Goal: Information Seeking & Learning: Learn about a topic

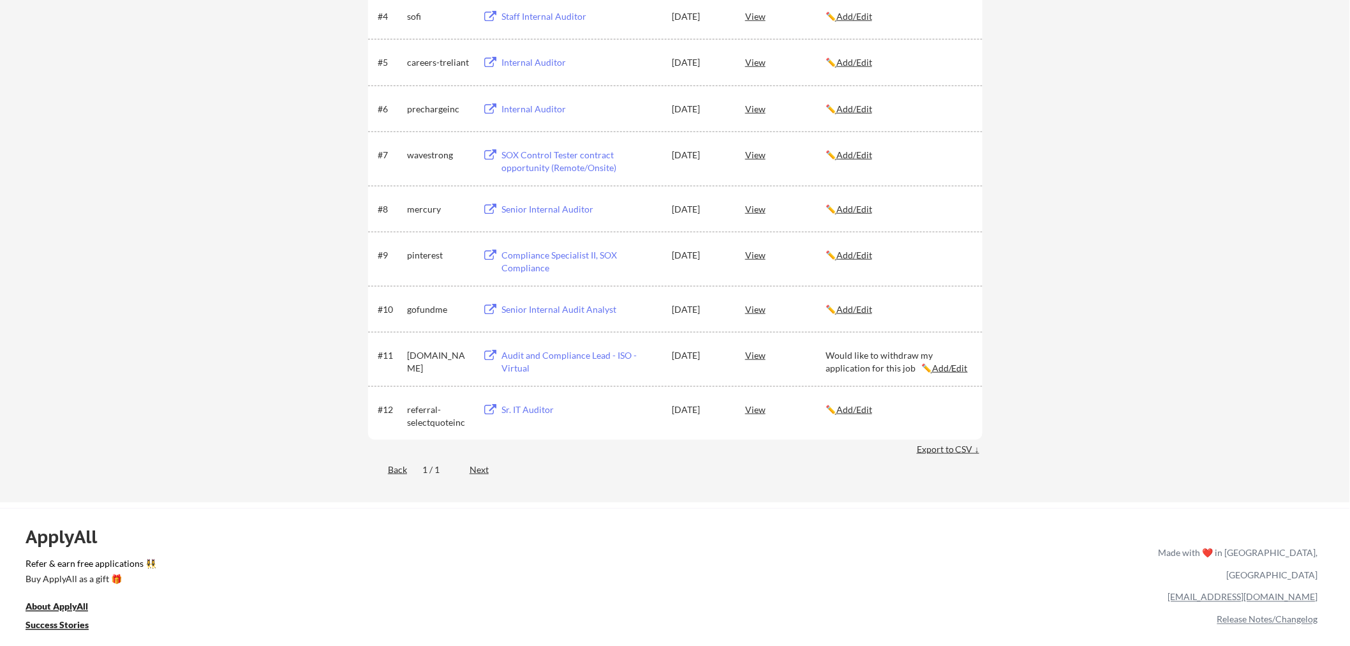
scroll to position [425, 0]
drag, startPoint x: 442, startPoint y: 207, endPoint x: 406, endPoint y: 196, distance: 37.9
click at [406, 196] on div "#8 mercury Senior Internal Auditor [DATE] View ✏️ Add/Edit" at bounding box center [674, 206] width 593 height 23
copy div "mercury"
drag, startPoint x: 450, startPoint y: 242, endPoint x: 401, endPoint y: 258, distance: 51.6
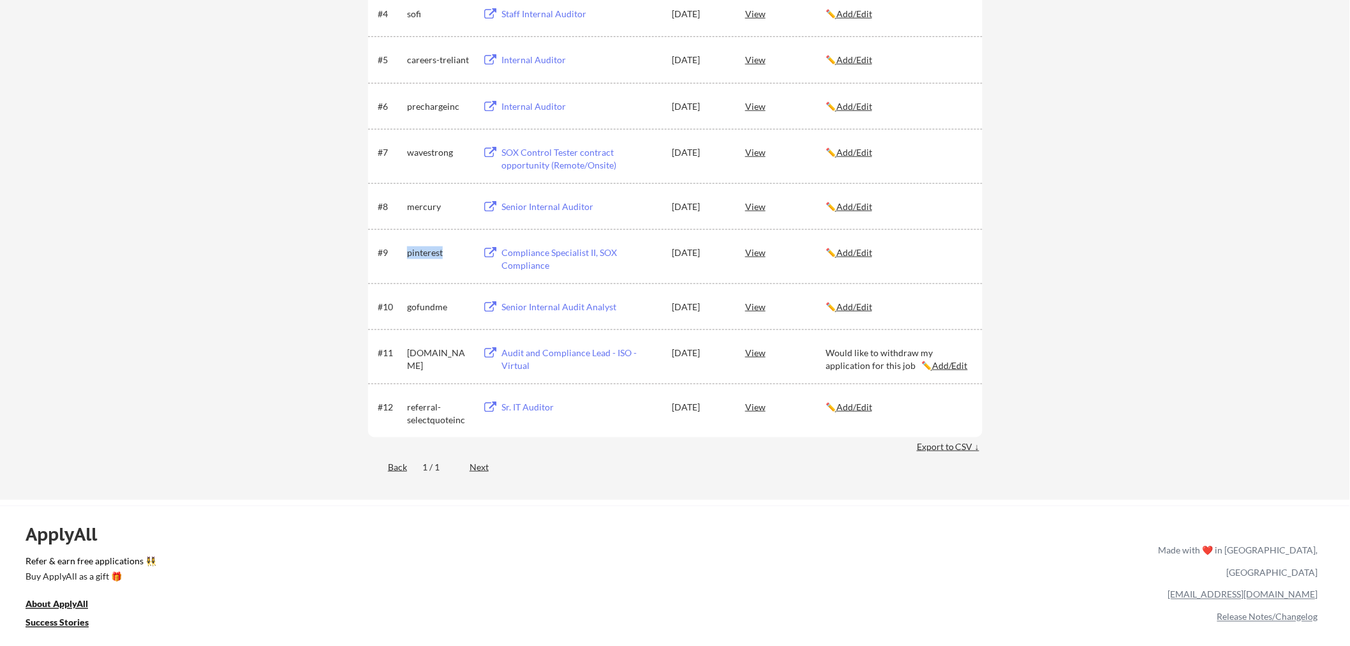
click at [401, 258] on div "#9 pinterest Compliance Specialist II, SOX Compliance [DATE] View ✏️ Add/Edit" at bounding box center [674, 255] width 593 height 31
copy div "pinterest"
click at [442, 307] on div "gofundme" at bounding box center [439, 306] width 64 height 13
drag, startPoint x: 447, startPoint y: 307, endPoint x: 401, endPoint y: 311, distance: 46.7
click at [401, 311] on div "#10 gofundme Senior Internal Audit Analyst [DATE] View ✏️ Add/Edit" at bounding box center [674, 306] width 593 height 23
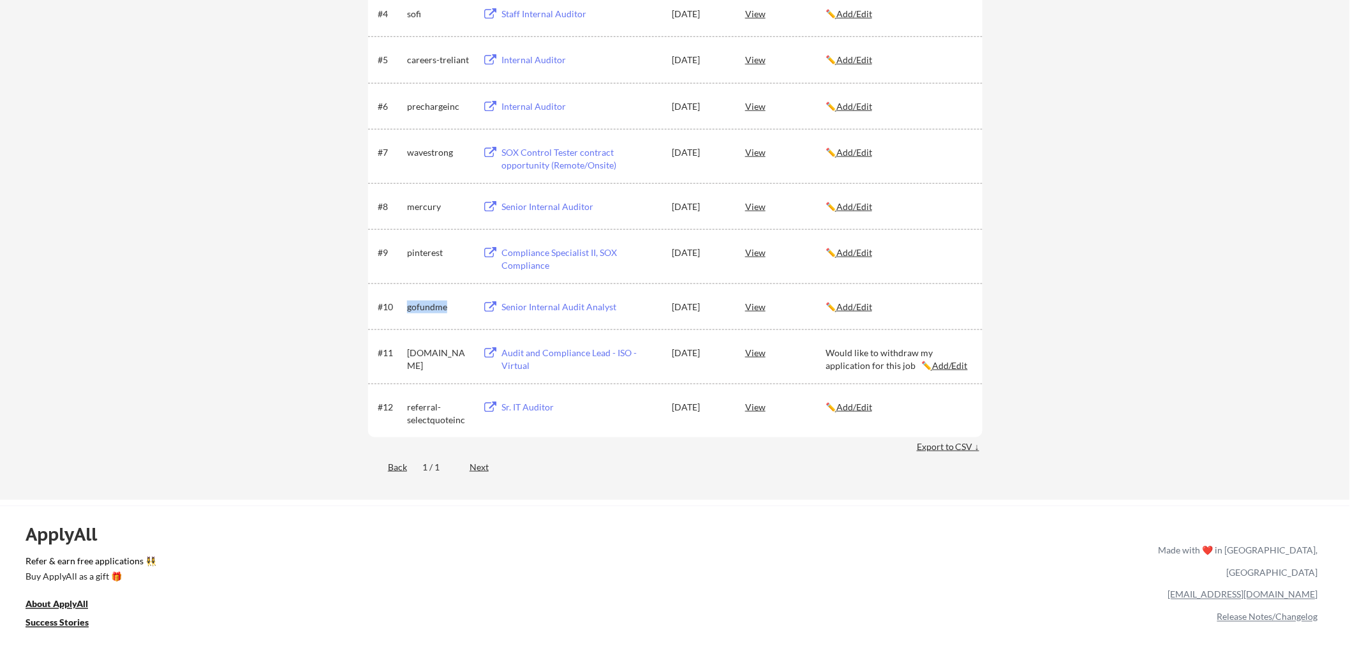
copy div "gofundme"
click at [517, 305] on div "Senior Internal Audit Analyst" at bounding box center [580, 306] width 158 height 13
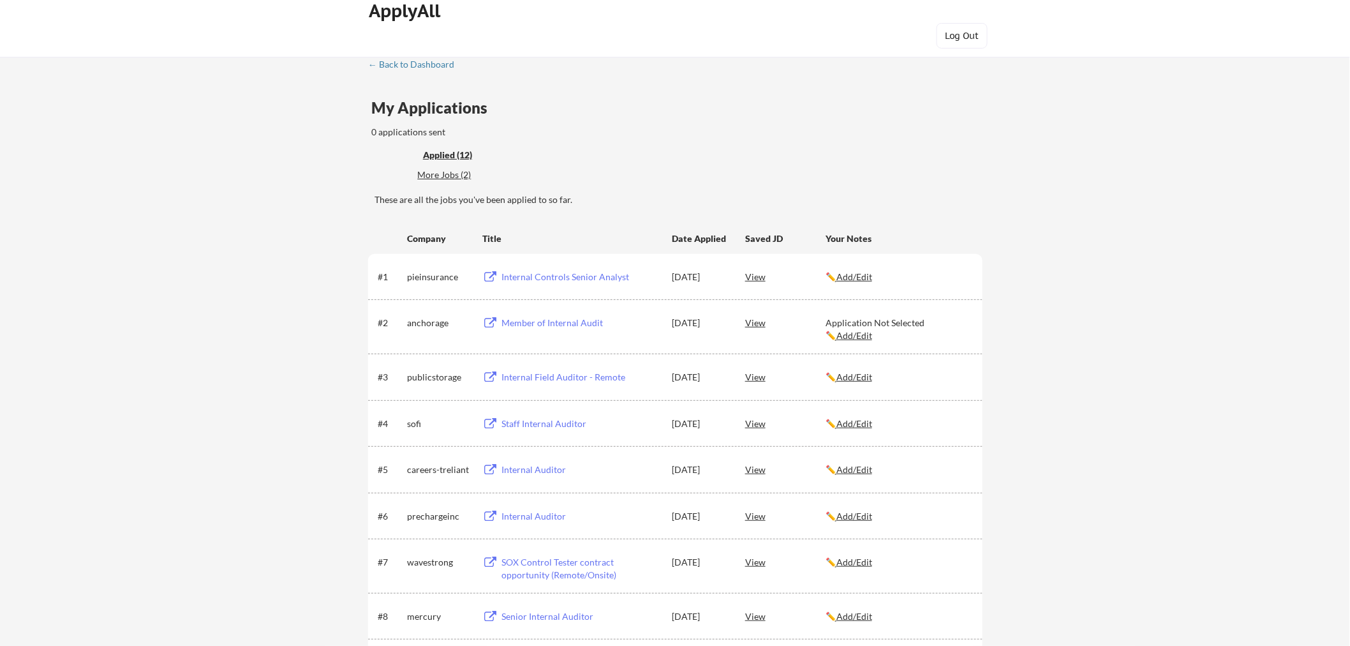
scroll to position [0, 0]
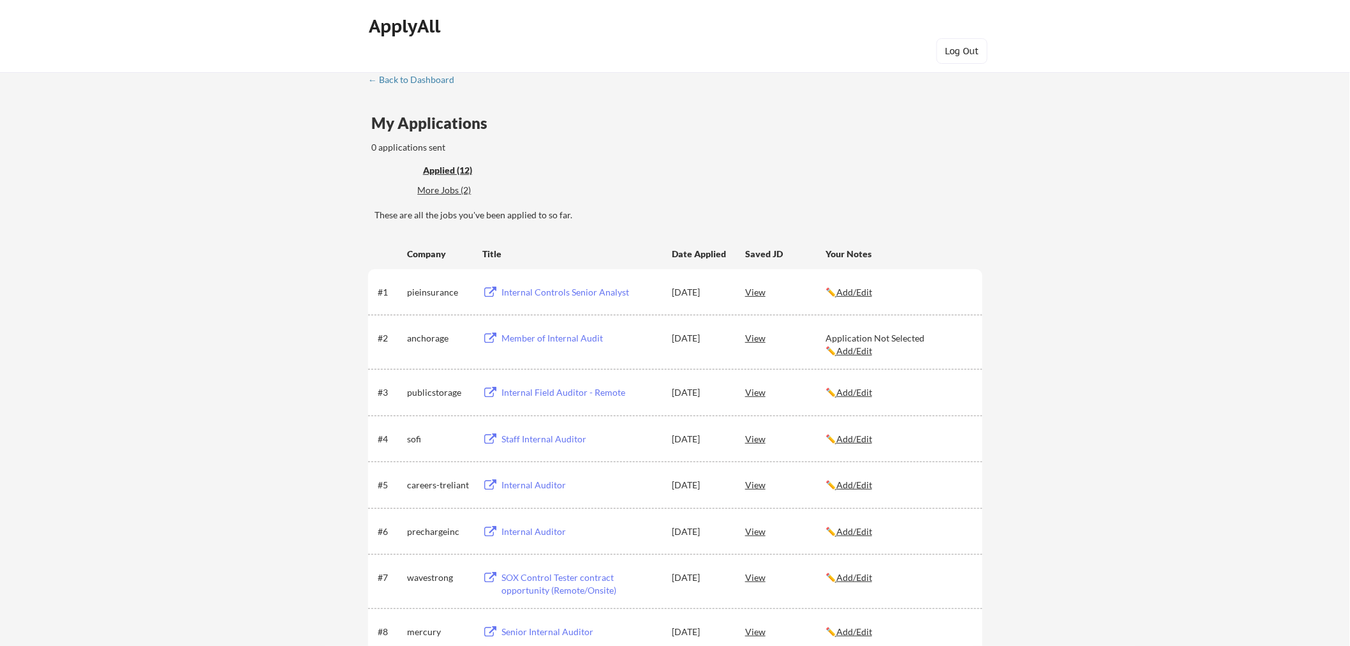
click at [614, 579] on div "SOX Control Tester contract opportunity (Remote/Onsite)" at bounding box center [580, 583] width 158 height 25
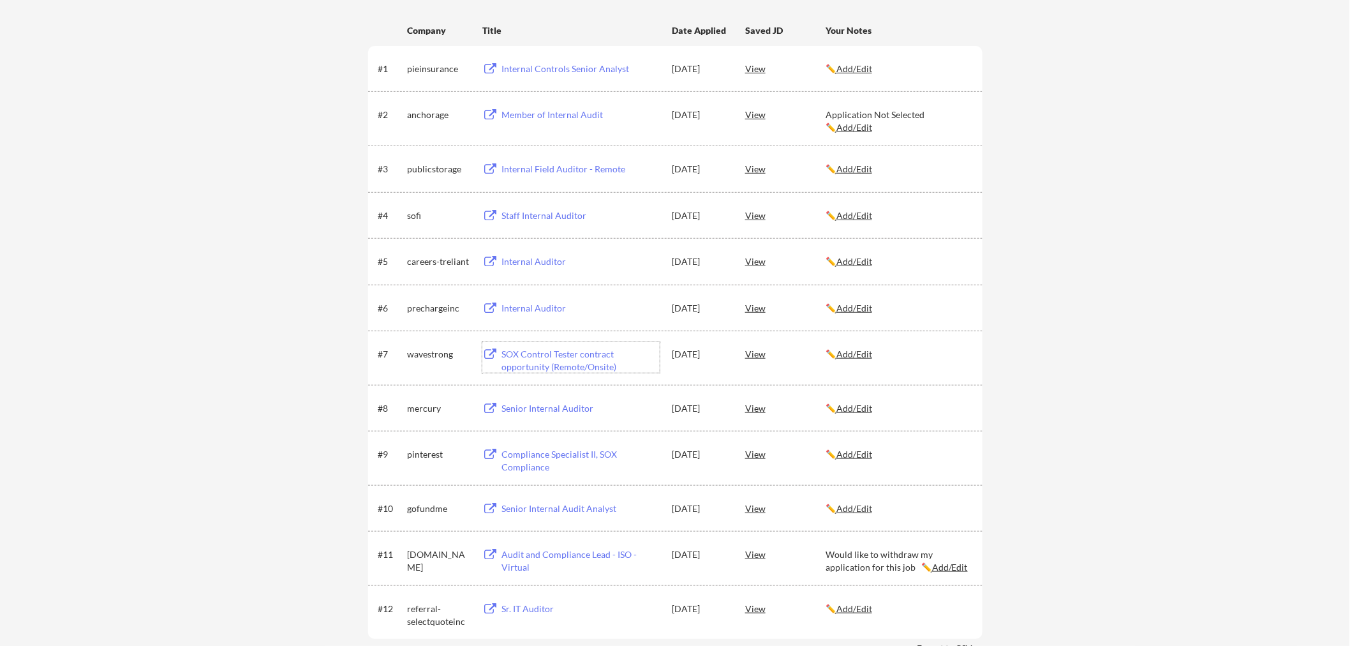
scroll to position [283, 0]
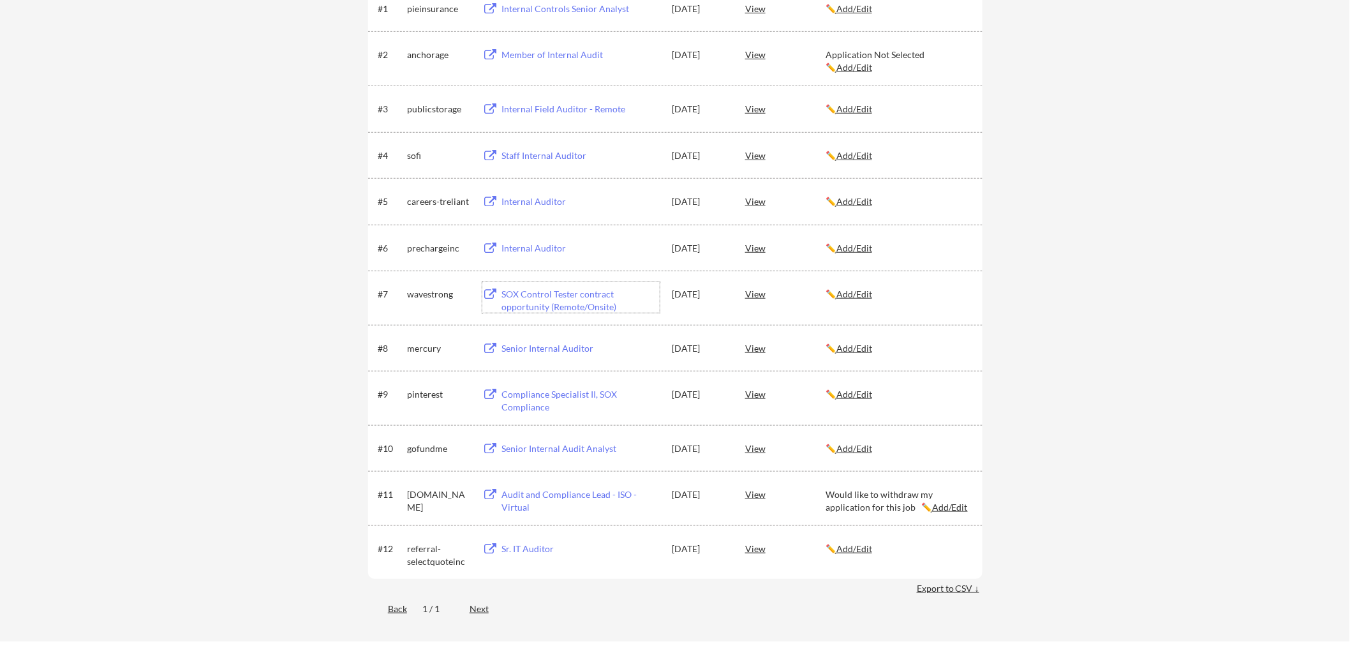
click at [520, 505] on div "Audit and Compliance Lead - ISO -Virtual" at bounding box center [580, 500] width 158 height 25
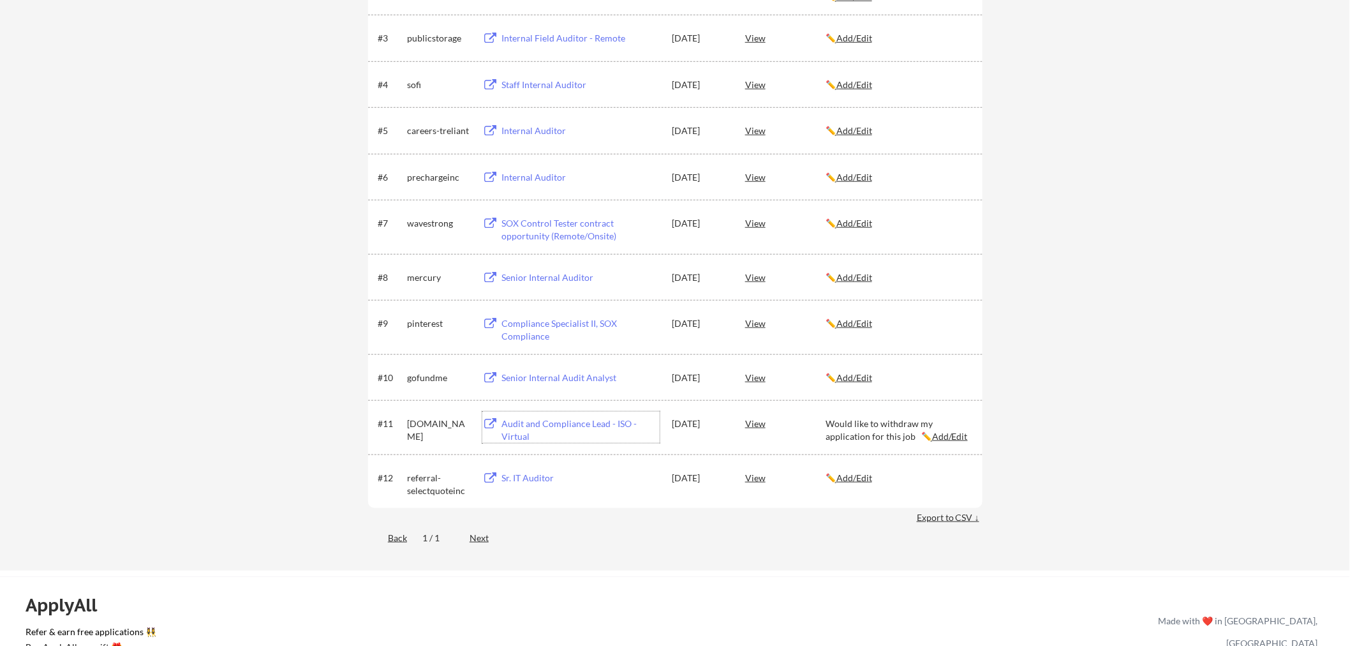
click at [536, 483] on div "Sr. IT Auditor" at bounding box center [580, 477] width 158 height 13
click at [540, 371] on div "Senior Internal Audit Analyst" at bounding box center [580, 377] width 158 height 13
click at [536, 321] on div "Compliance Specialist II, SOX Compliance" at bounding box center [580, 329] width 158 height 25
